Goal: Task Accomplishment & Management: Use online tool/utility

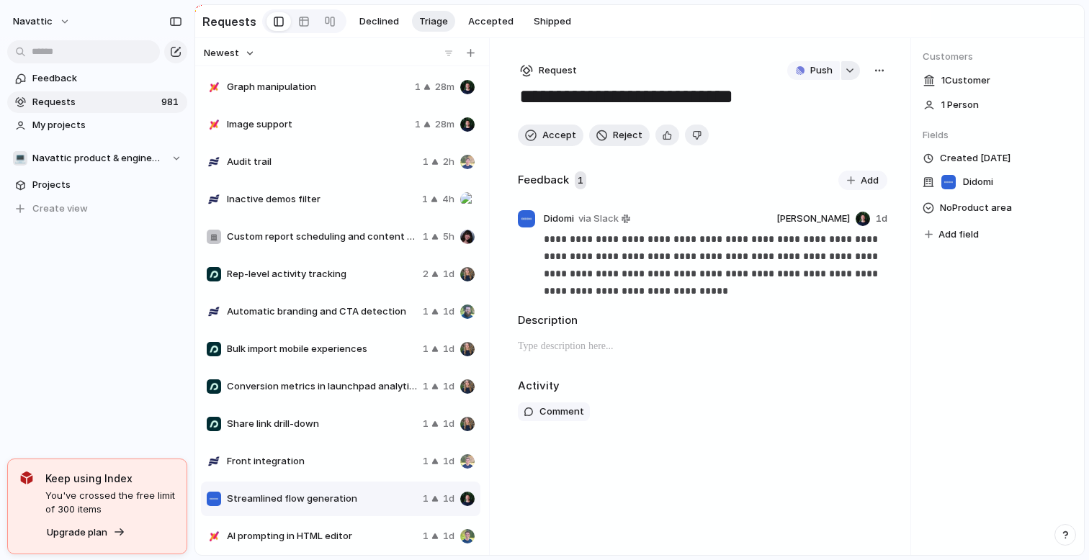
click at [849, 70] on div "button" at bounding box center [850, 71] width 10 height 6
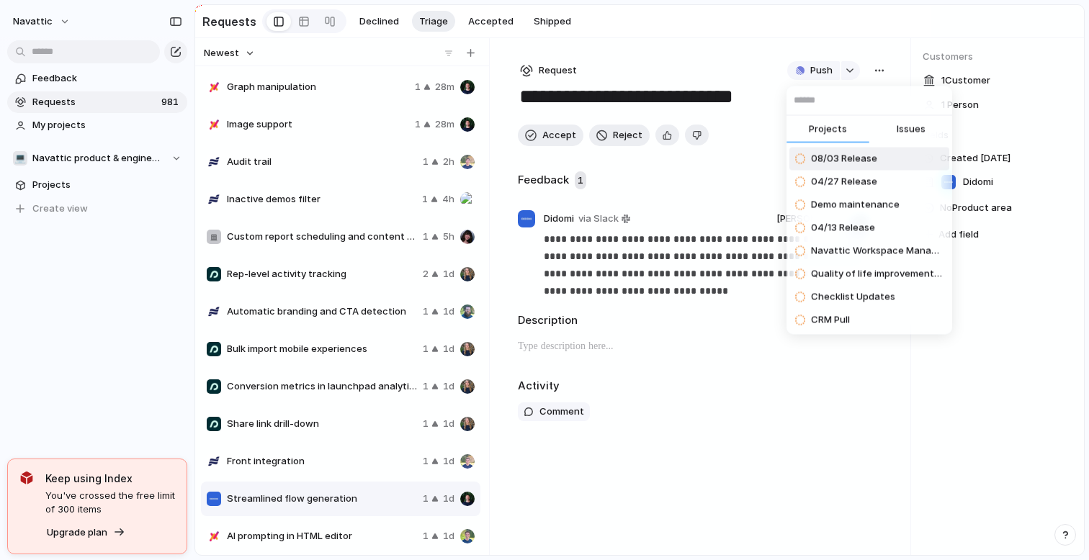
click at [849, 70] on div "Projects Issues 08/03 Release 04/27 Release Demo maintenance 04/13 Release Nava…" at bounding box center [544, 280] width 1089 height 560
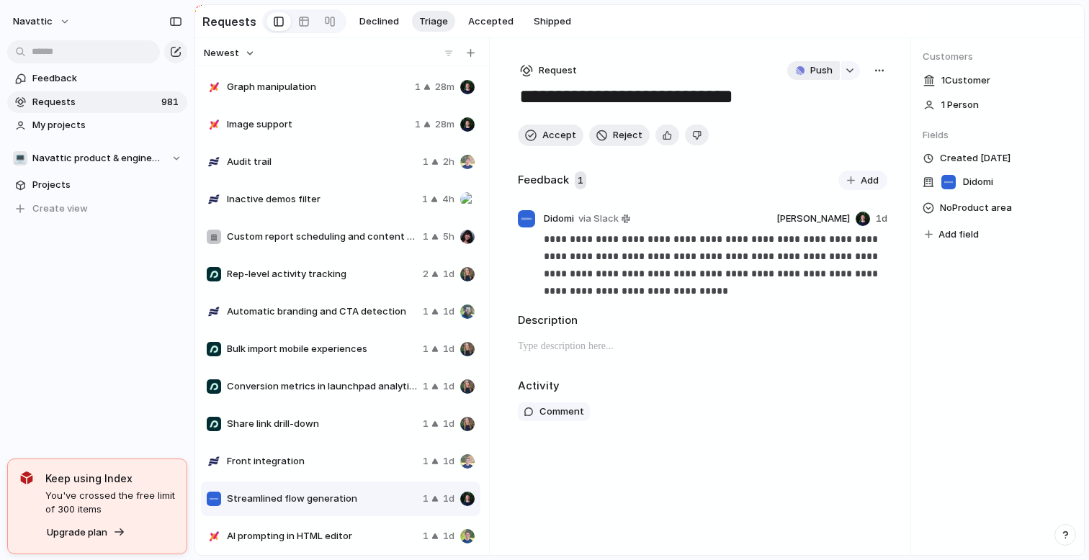
click at [802, 70] on div "button" at bounding box center [800, 70] width 9 height 9
click at [800, 121] on span "Issue" at bounding box center [793, 124] width 24 height 14
click at [820, 71] on span "Open in Linear" at bounding box center [798, 70] width 63 height 14
